Goal: Find specific page/section: Find specific page/section

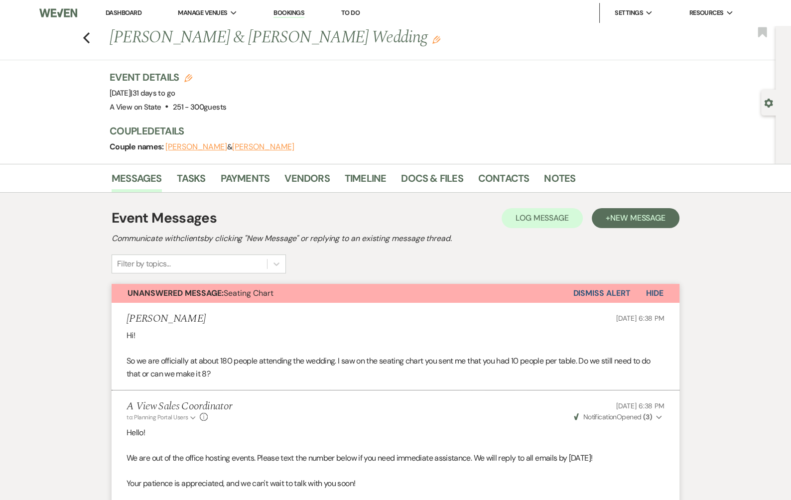
click at [116, 15] on link "Dashboard" at bounding box center [124, 12] width 36 height 8
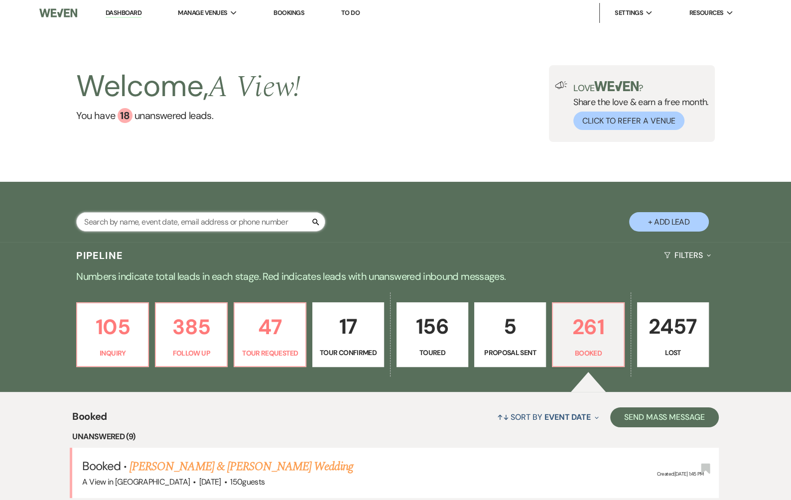
click at [187, 223] on input "text" at bounding box center [200, 221] width 249 height 19
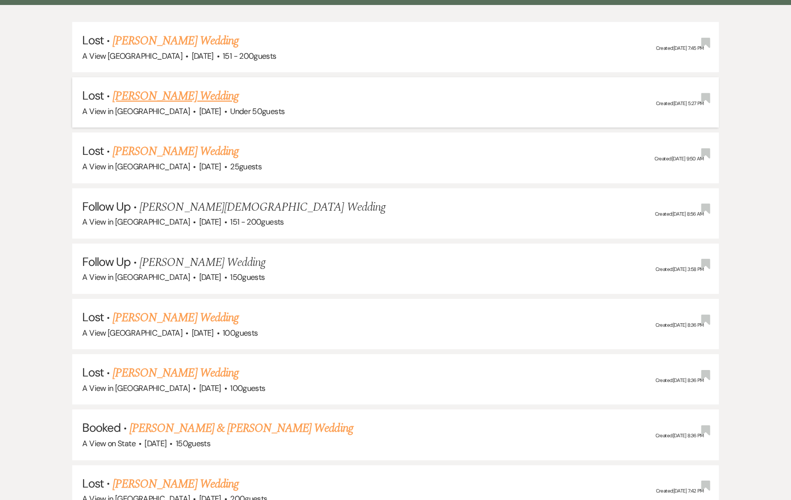
scroll to position [286, 0]
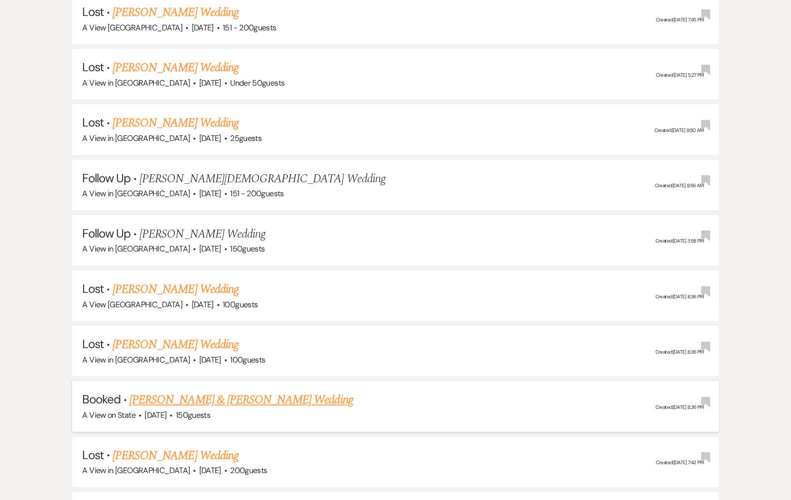
type input "bre"
click at [229, 399] on link "[PERSON_NAME] & [PERSON_NAME] Wedding" at bounding box center [240, 400] width 223 height 18
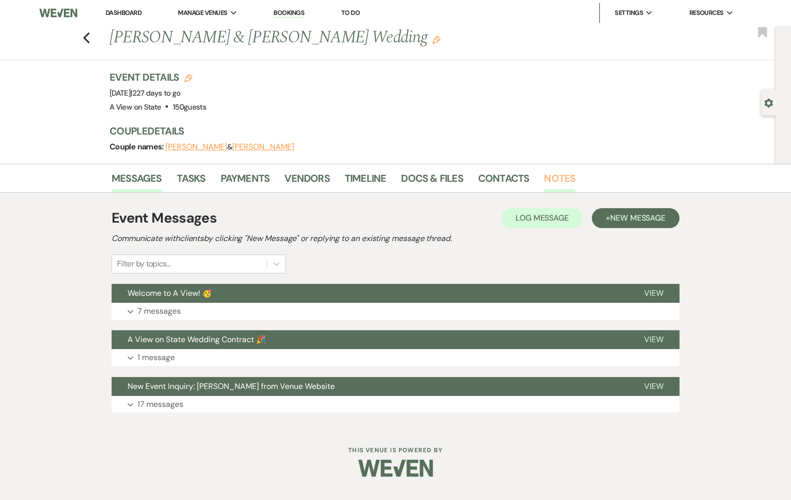
click at [552, 175] on link "Notes" at bounding box center [559, 181] width 31 height 22
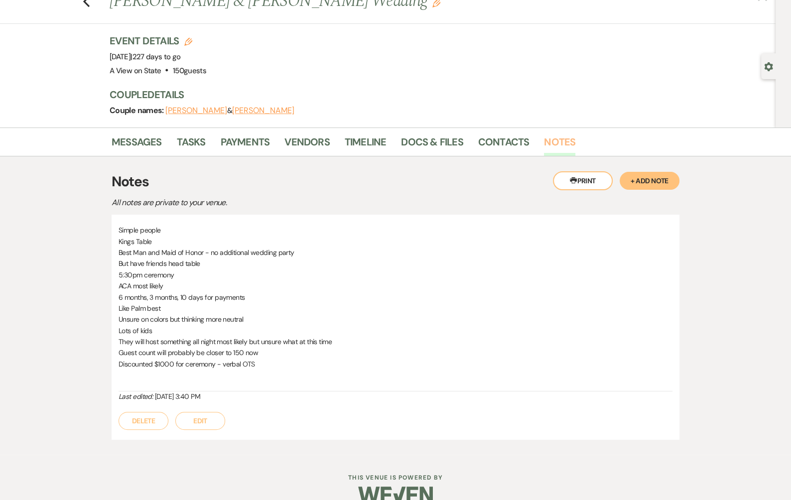
scroll to position [53, 0]
